Goal: Task Accomplishment & Management: Use online tool/utility

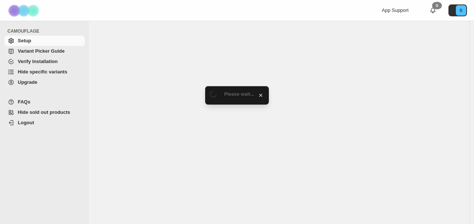
click at [21, 72] on span "Hide specific variants" at bounding box center [43, 72] width 50 height 6
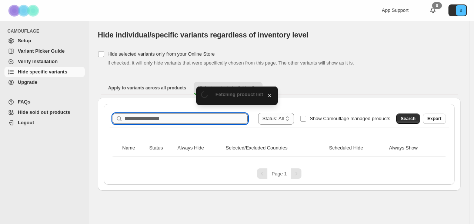
click at [158, 117] on input "Search product name" at bounding box center [186, 118] width 123 height 10
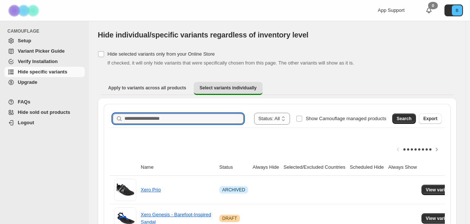
paste input "**********"
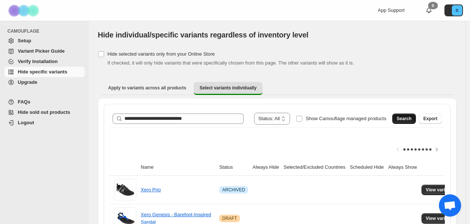
click at [408, 119] on span "Search" at bounding box center [404, 119] width 15 height 6
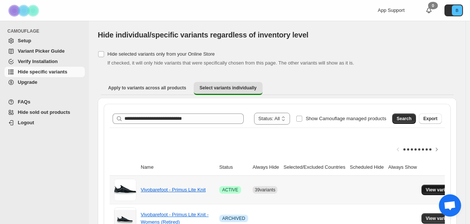
click at [439, 191] on span "View variants" at bounding box center [440, 190] width 29 height 6
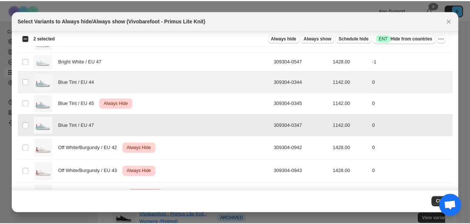
scroll to position [498, 0]
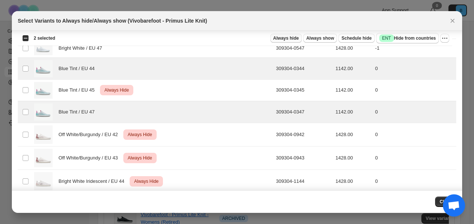
click at [290, 40] on span "Always hide" at bounding box center [287, 38] width 26 height 6
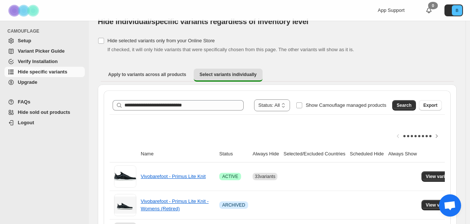
scroll to position [14, 0]
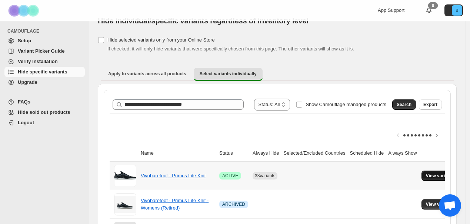
click at [447, 176] on span "View variants" at bounding box center [440, 176] width 29 height 6
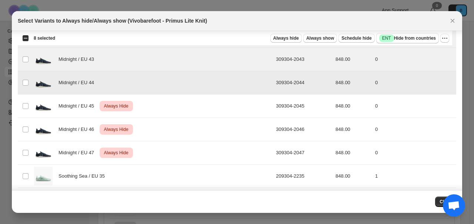
scroll to position [1281, 0]
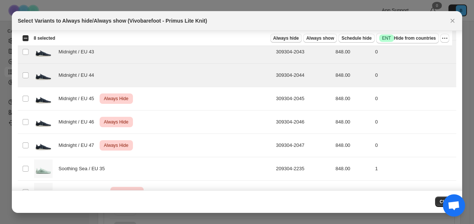
click at [294, 39] on span "Always hide" at bounding box center [287, 38] width 26 height 6
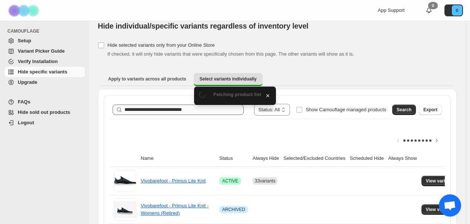
scroll to position [14, 0]
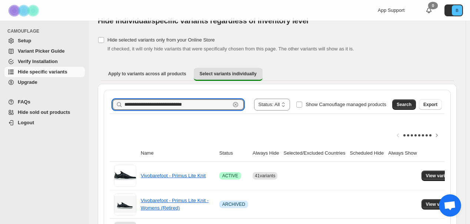
drag, startPoint x: 197, startPoint y: 104, endPoint x: 0, endPoint y: 91, distance: 197.6
click at [0, 92] on div "**********" at bounding box center [235, 148] width 470 height 324
paste input "text"
click at [406, 104] on span "Search" at bounding box center [404, 105] width 15 height 6
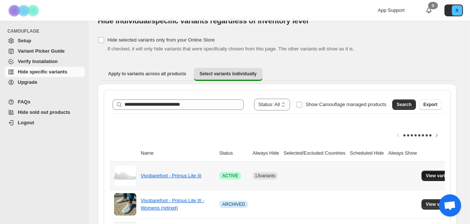
click at [438, 173] on span "View variants" at bounding box center [440, 176] width 29 height 6
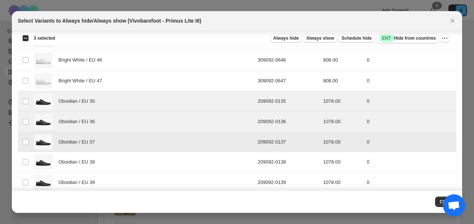
scroll to position [279, 0]
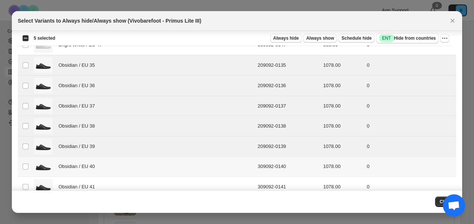
click at [25, 162] on td "Select product variant" at bounding box center [25, 166] width 14 height 20
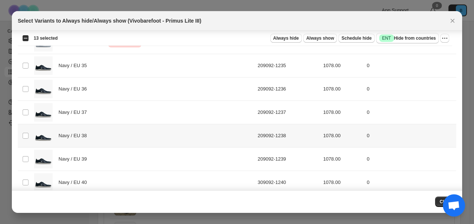
scroll to position [813, 0]
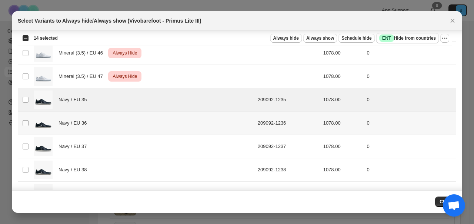
click at [22, 123] on span ":r6n:" at bounding box center [25, 123] width 7 height 7
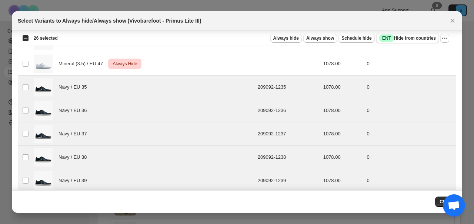
scroll to position [773, 0]
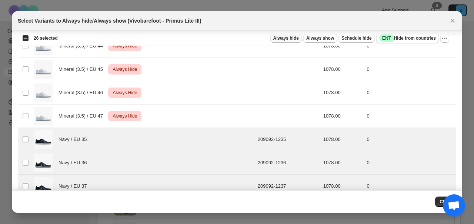
click at [289, 37] on span "Always hide" at bounding box center [287, 38] width 26 height 6
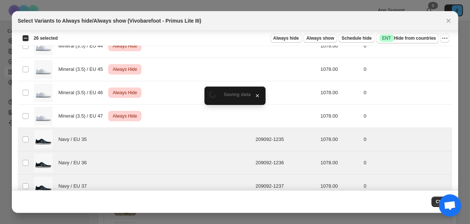
scroll to position [14, 0]
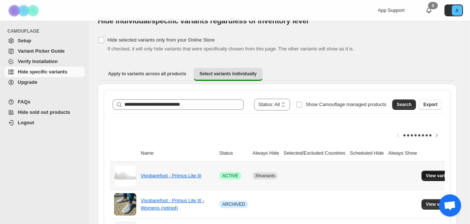
click at [440, 176] on span "View variants" at bounding box center [440, 176] width 29 height 6
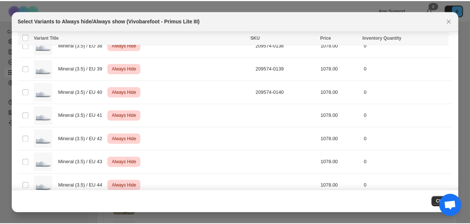
scroll to position [633, 0]
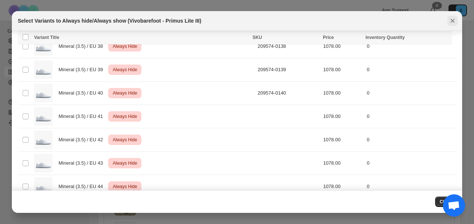
click at [454, 21] on icon "Close" at bounding box center [452, 20] width 7 height 7
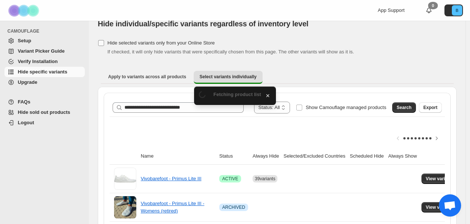
scroll to position [14, 0]
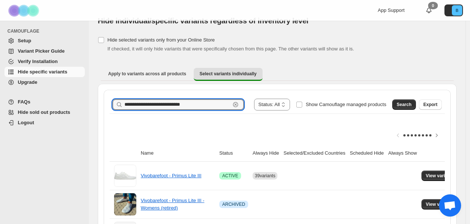
drag, startPoint x: 194, startPoint y: 106, endPoint x: 6, endPoint y: 97, distance: 188.5
click at [6, 97] on div "**********" at bounding box center [235, 148] width 470 height 324
paste input "text"
type input "**********"
click at [409, 105] on span "Search" at bounding box center [404, 105] width 15 height 6
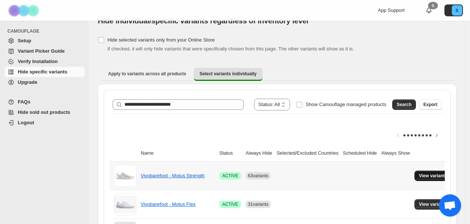
click at [437, 174] on span "View variants" at bounding box center [433, 176] width 29 height 6
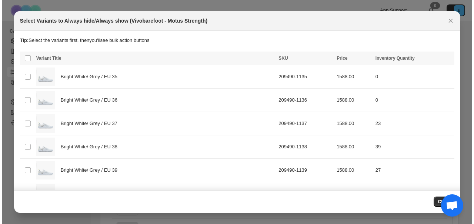
scroll to position [0, 0]
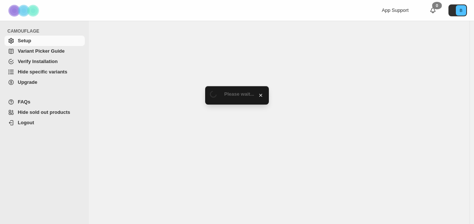
select select "**********"
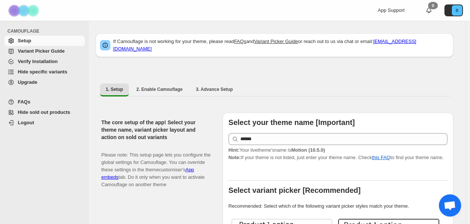
click at [33, 64] on span "Verify Installation" at bounding box center [38, 62] width 40 height 6
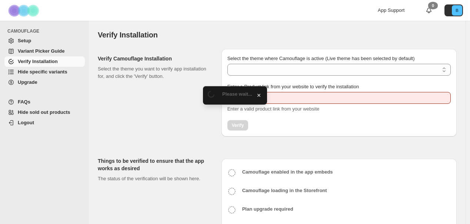
click at [48, 73] on span "Hide specific variants" at bounding box center [43, 72] width 50 height 6
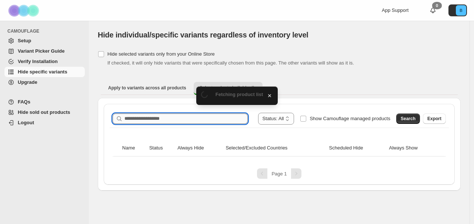
click at [186, 114] on input "Search product name" at bounding box center [186, 118] width 123 height 10
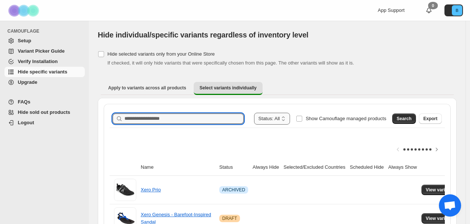
paste input "**********"
click at [407, 121] on span "Search" at bounding box center [404, 119] width 15 height 6
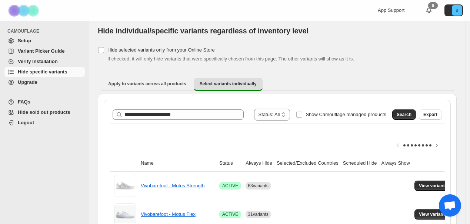
scroll to position [9, 0]
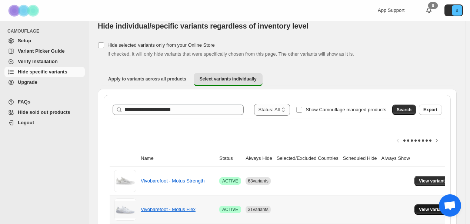
click at [431, 208] on span "View variants" at bounding box center [433, 209] width 29 height 6
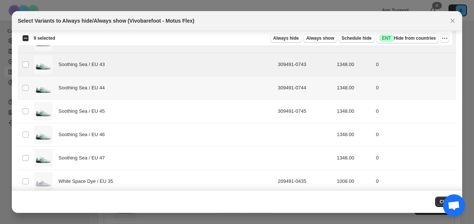
scroll to position [1364, 0]
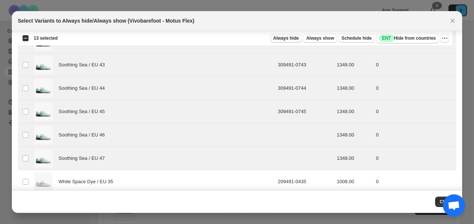
click at [285, 40] on span "Always hide" at bounding box center [287, 38] width 26 height 6
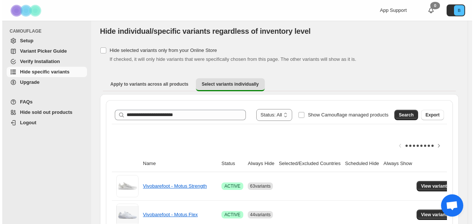
scroll to position [0, 0]
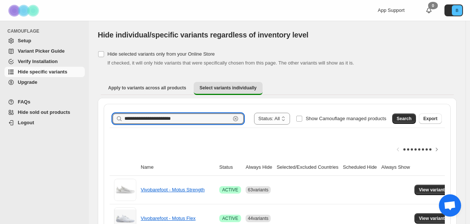
drag, startPoint x: 196, startPoint y: 120, endPoint x: 0, endPoint y: 106, distance: 196.6
click at [5, 106] on div "**********" at bounding box center [235, 162] width 470 height 324
paste input "********"
click at [412, 116] on span "Search" at bounding box center [404, 119] width 15 height 6
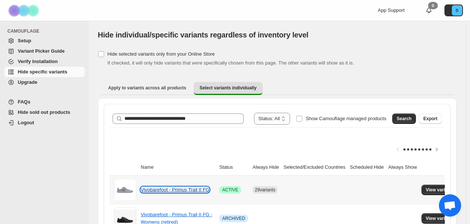
click at [196, 189] on link "Vivobarefoot - Primus Trail II FG" at bounding box center [175, 190] width 69 height 6
click at [441, 189] on span "View variants" at bounding box center [440, 190] width 29 height 6
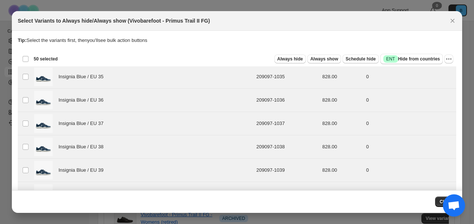
click at [27, 58] on div "Deselect all 50 product variants 50 selected" at bounding box center [40, 59] width 36 height 7
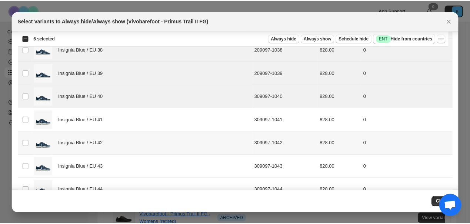
scroll to position [100, 0]
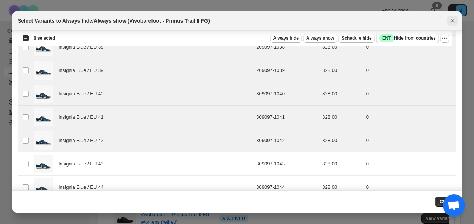
click at [454, 20] on icon "Close" at bounding box center [452, 20] width 7 height 7
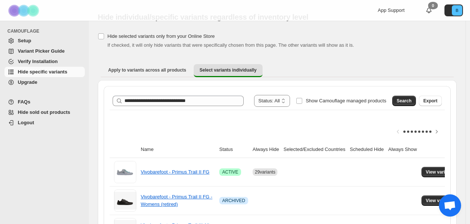
scroll to position [54, 0]
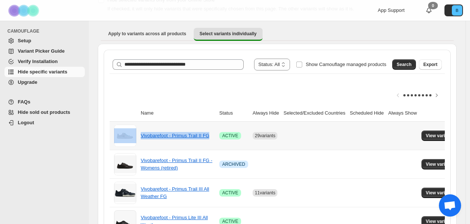
drag, startPoint x: 215, startPoint y: 135, endPoint x: 129, endPoint y: 134, distance: 86.4
click at [129, 134] on tr "Vivobarefoot - Primus Trail II FG Success ACTIVE 29 variants View variants" at bounding box center [287, 136] width 354 height 28
copy tr "Vivobarefoot - Primus Trail II FG"
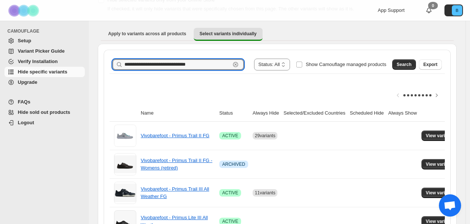
drag, startPoint x: 206, startPoint y: 67, endPoint x: 71, endPoint y: 64, distance: 135.3
click at [71, 64] on div "**********" at bounding box center [235, 165] width 470 height 438
paste input "**********"
click at [411, 64] on span "Search" at bounding box center [404, 65] width 15 height 6
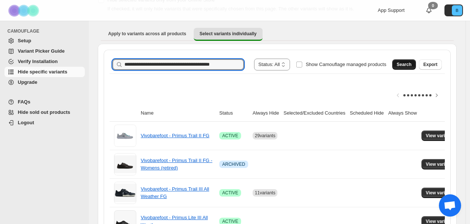
scroll to position [0, 0]
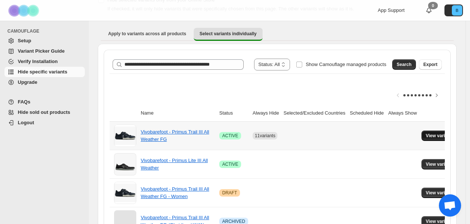
click at [441, 136] on span "View variants" at bounding box center [440, 136] width 29 height 6
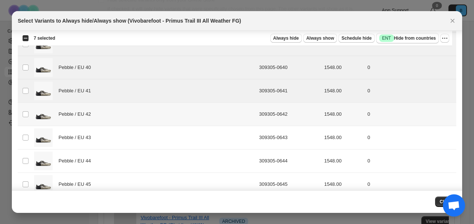
scroll to position [645, 0]
click at [25, 134] on td "Select product variant" at bounding box center [25, 137] width 14 height 23
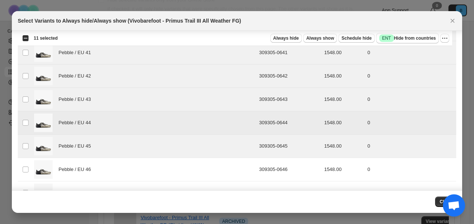
scroll to position [703, 0]
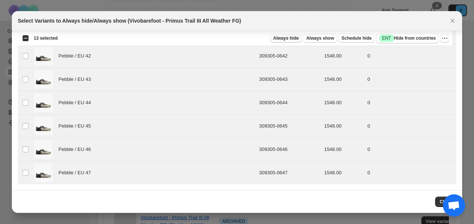
click at [278, 39] on span "Always hide" at bounding box center [287, 38] width 26 height 6
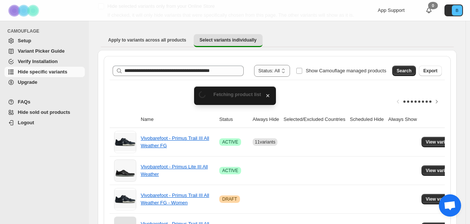
scroll to position [54, 0]
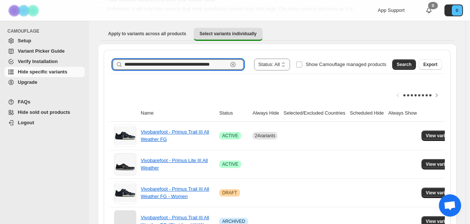
drag, startPoint x: 238, startPoint y: 64, endPoint x: 0, endPoint y: 62, distance: 238.0
click at [0, 62] on div "**********" at bounding box center [235, 136] width 470 height 381
paste input "text"
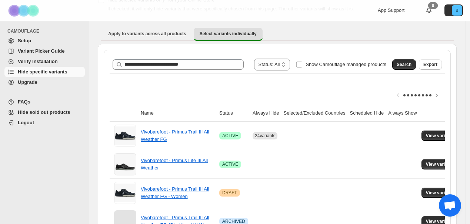
click at [416, 66] on button "Search" at bounding box center [405, 64] width 24 height 10
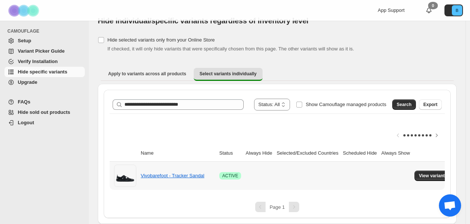
scroll to position [20, 0]
click at [435, 173] on span "View variants" at bounding box center [433, 176] width 29 height 6
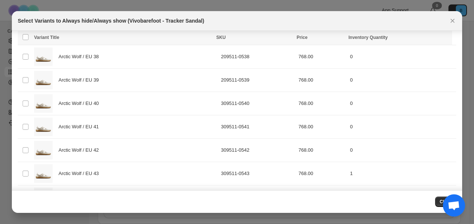
scroll to position [815, 0]
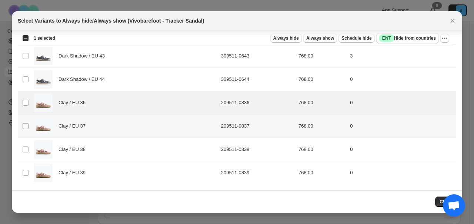
click at [24, 123] on span ":r7a:" at bounding box center [25, 126] width 7 height 7
click at [29, 126] on span ":r7a:" at bounding box center [25, 126] width 7 height 7
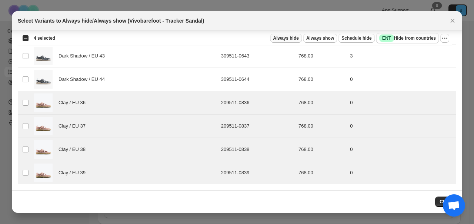
click at [280, 40] on span "Always hide" at bounding box center [287, 38] width 26 height 6
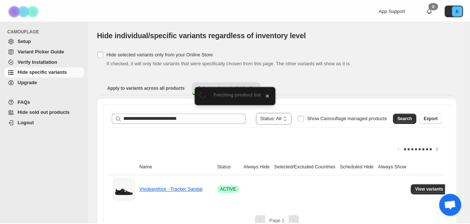
scroll to position [20, 0]
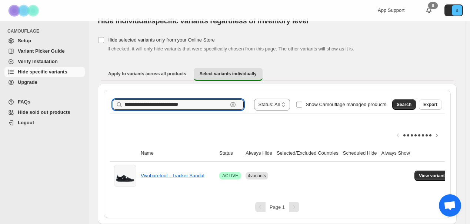
drag, startPoint x: 200, startPoint y: 100, endPoint x: 42, endPoint y: 74, distance: 160.3
click at [13, 75] on div "**********" at bounding box center [235, 105] width 470 height 238
paste input "**********"
click at [412, 102] on span "Search" at bounding box center [404, 105] width 15 height 6
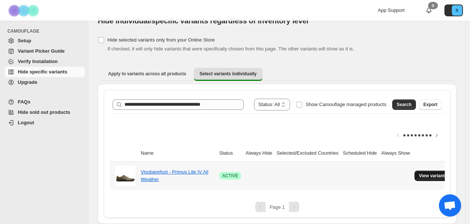
click at [425, 172] on button "View variants" at bounding box center [433, 175] width 37 height 10
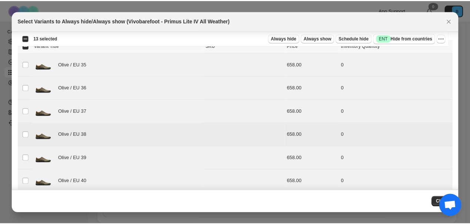
scroll to position [0, 0]
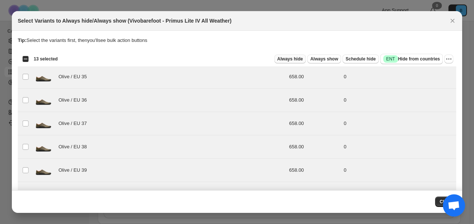
click at [285, 58] on span "Always hide" at bounding box center [291, 59] width 26 height 6
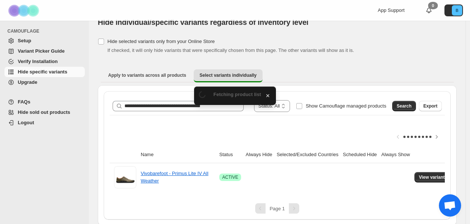
scroll to position [20, 0]
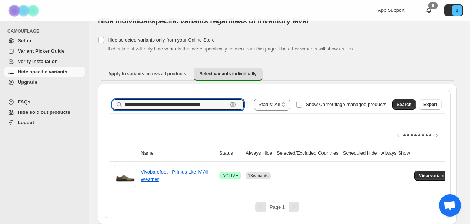
drag, startPoint x: 230, startPoint y: 97, endPoint x: 0, endPoint y: 82, distance: 230.7
click at [0, 85] on div "**********" at bounding box center [235, 105] width 470 height 238
paste input "text"
click at [400, 101] on button "Search" at bounding box center [405, 104] width 24 height 10
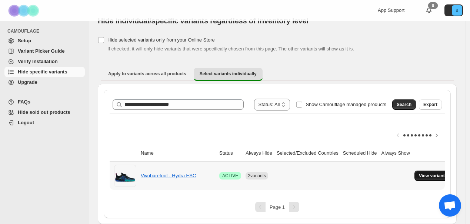
click at [448, 173] on span "View variants" at bounding box center [433, 176] width 29 height 6
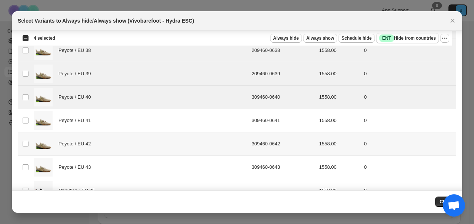
scroll to position [290, 0]
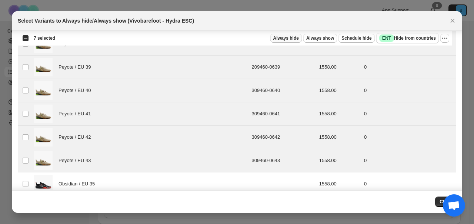
click at [289, 40] on span "Always hide" at bounding box center [287, 38] width 26 height 6
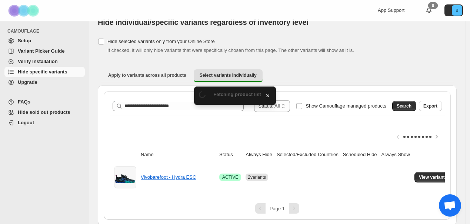
scroll to position [20, 0]
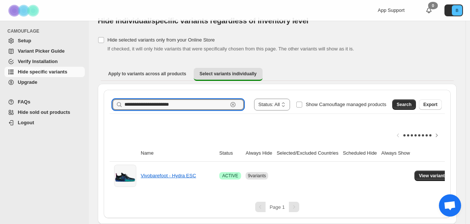
drag, startPoint x: 172, startPoint y: 96, endPoint x: 78, endPoint y: 89, distance: 94.4
click at [78, 89] on div "**********" at bounding box center [235, 105] width 470 height 238
paste input "text"
click at [412, 102] on span "Search" at bounding box center [404, 105] width 15 height 6
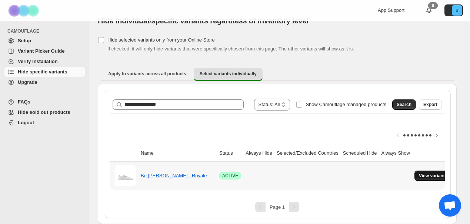
click at [436, 173] on span "View variants" at bounding box center [433, 176] width 29 height 6
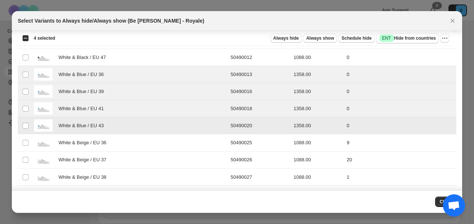
scroll to position [202, 0]
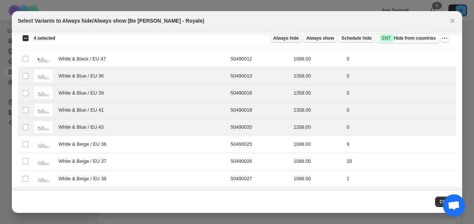
click at [290, 39] on span "Always hide" at bounding box center [287, 38] width 26 height 6
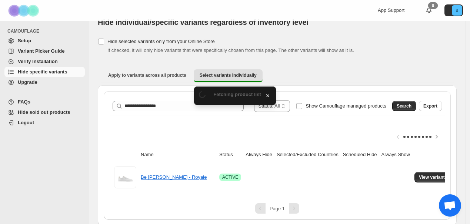
scroll to position [20, 0]
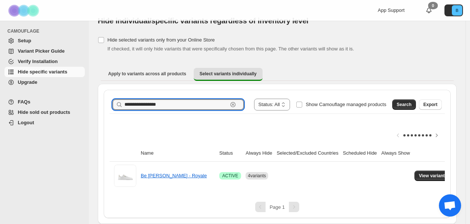
drag, startPoint x: 173, startPoint y: 100, endPoint x: 61, endPoint y: 87, distance: 112.4
click at [64, 87] on div "**********" at bounding box center [235, 105] width 470 height 238
paste input "**********"
click at [395, 99] on div "Search Export" at bounding box center [416, 103] width 53 height 15
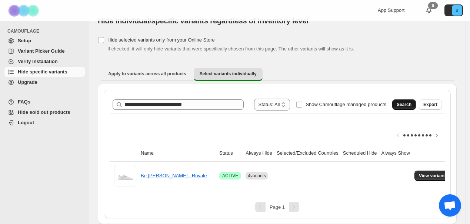
click at [405, 102] on span "Search" at bounding box center [404, 105] width 15 height 6
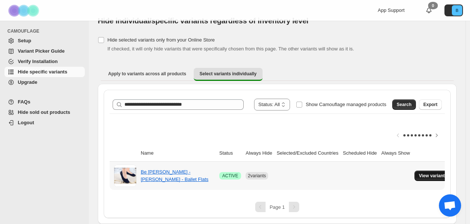
click at [427, 173] on span "View variants" at bounding box center [433, 176] width 29 height 6
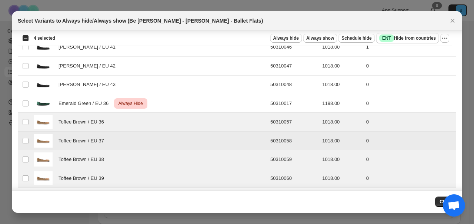
scroll to position [355, 0]
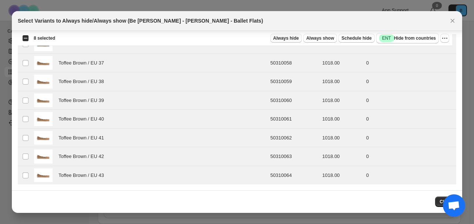
click at [289, 38] on span "Always hide" at bounding box center [287, 38] width 26 height 6
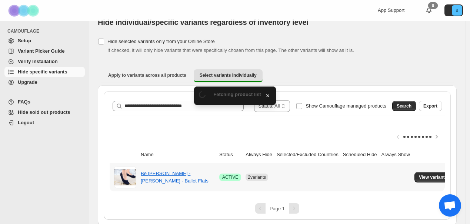
scroll to position [20, 0]
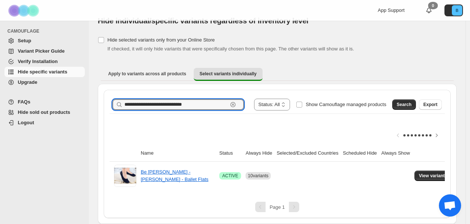
drag, startPoint x: 194, startPoint y: 100, endPoint x: 0, endPoint y: 90, distance: 194.5
click at [0, 90] on div "**********" at bounding box center [235, 105] width 470 height 238
paste input "**********"
type input "**********"
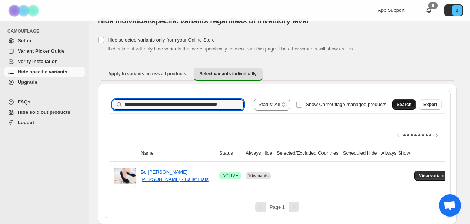
click at [410, 102] on span "Search" at bounding box center [404, 105] width 15 height 6
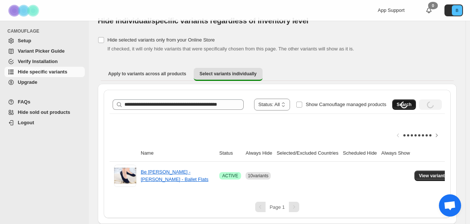
scroll to position [0, 0]
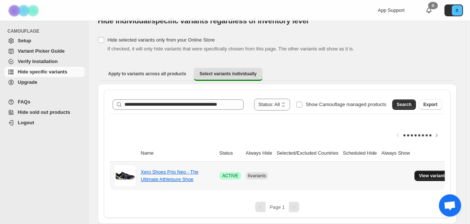
click at [430, 173] on span "View variants" at bounding box center [433, 176] width 29 height 6
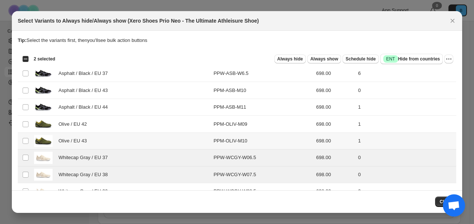
scroll to position [15, 0]
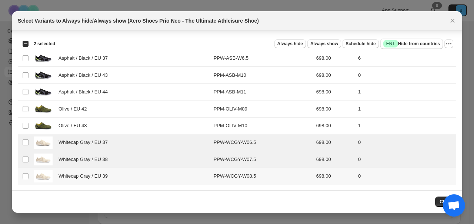
click at [29, 175] on td "Select product variant" at bounding box center [25, 176] width 14 height 17
click at [292, 45] on span "Always hide" at bounding box center [291, 44] width 26 height 6
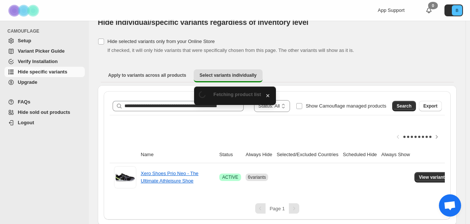
scroll to position [20, 0]
